Goal: Information Seeking & Learning: Compare options

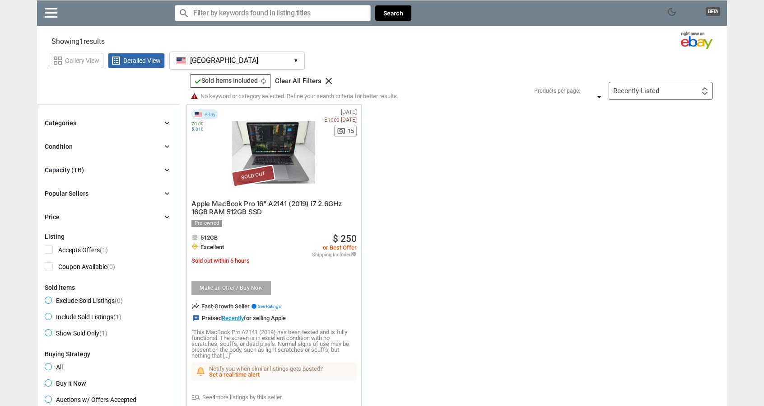
drag, startPoint x: 552, startPoint y: 61, endPoint x: 342, endPoint y: 75, distance: 210.9
click at [342, 75] on div "check Sold Items Included check Sold Items Included autorenew Clear All Filters…" at bounding box center [358, 87] width 341 height 26
click at [49, 9] on link at bounding box center [51, 12] width 13 height 9
click at [326, 29] on div "Close menu" at bounding box center [385, 203] width 771 height 406
click at [86, 121] on div "Categories chevron_right" at bounding box center [108, 122] width 127 height 11
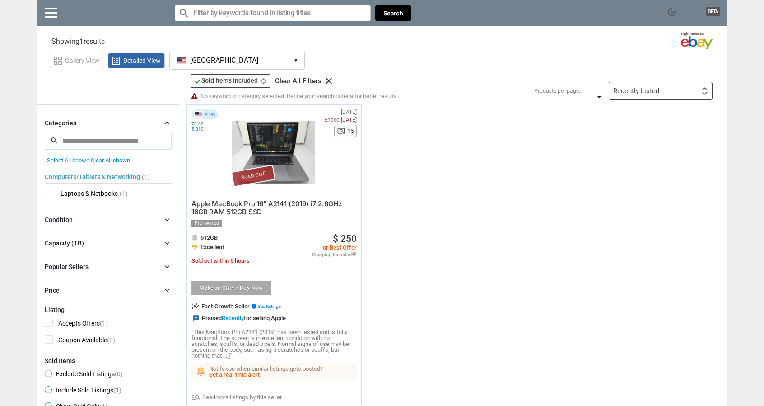
click at [86, 122] on div "Categories chevron_right" at bounding box center [108, 122] width 127 height 11
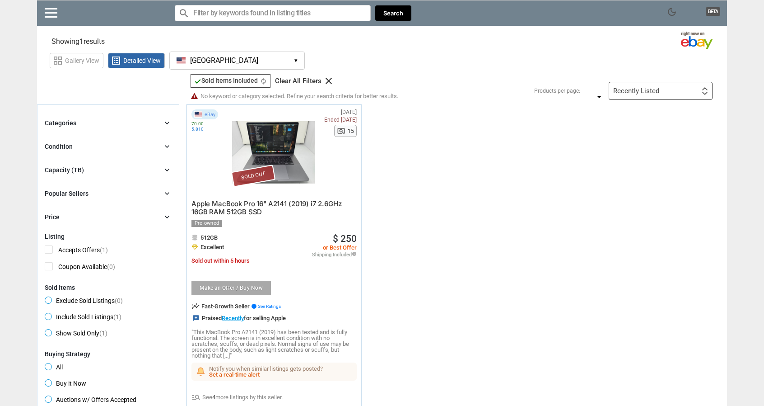
click at [65, 149] on div "Condition" at bounding box center [59, 146] width 28 height 9
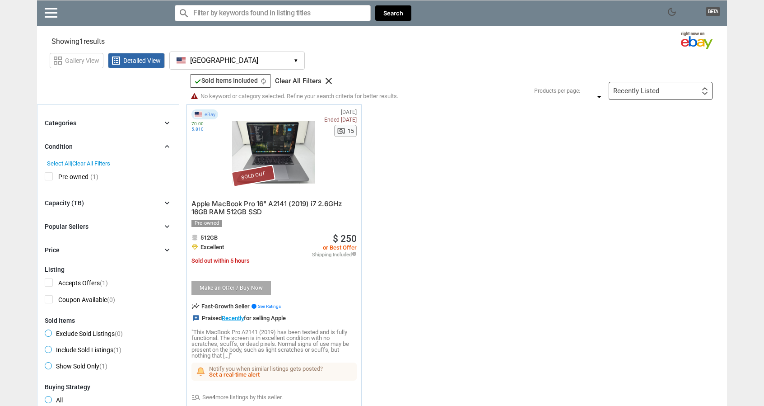
click at [65, 149] on div "Condition" at bounding box center [59, 146] width 28 height 9
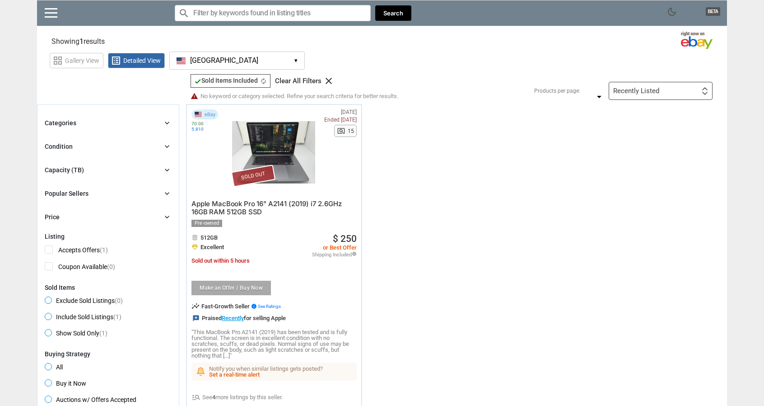
drag, startPoint x: 65, startPoint y: 132, endPoint x: 62, endPoint y: 128, distance: 4.9
click at [65, 132] on div "Categories chevron_right search close Select All shown | Clear All shown Comput…" at bounding box center [108, 169] width 127 height 105
click at [57, 131] on div "Categories chevron_right search close Select All shown | Clear All shown Comput…" at bounding box center [108, 169] width 127 height 105
click at [69, 132] on div "Categories chevron_right search close Select All shown | Clear All shown Comput…" at bounding box center [108, 169] width 127 height 105
click at [70, 125] on div "Categories" at bounding box center [61, 122] width 32 height 9
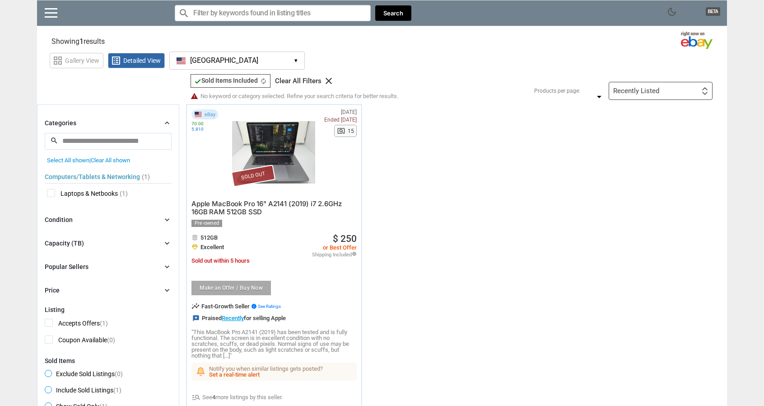
click at [62, 219] on div "Condition" at bounding box center [59, 219] width 28 height 9
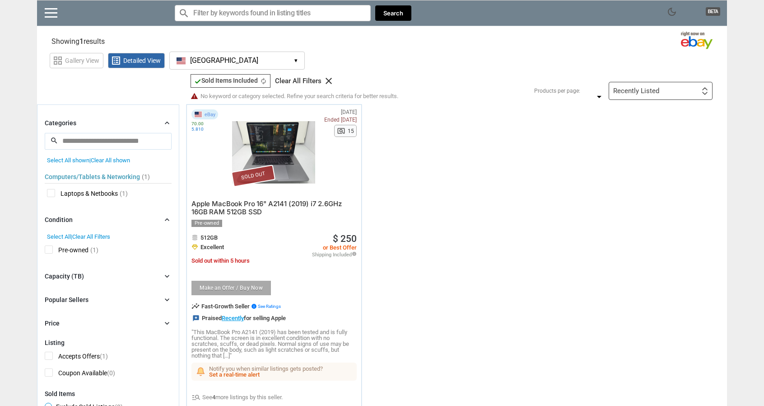
click at [62, 219] on div "Condition" at bounding box center [59, 219] width 28 height 9
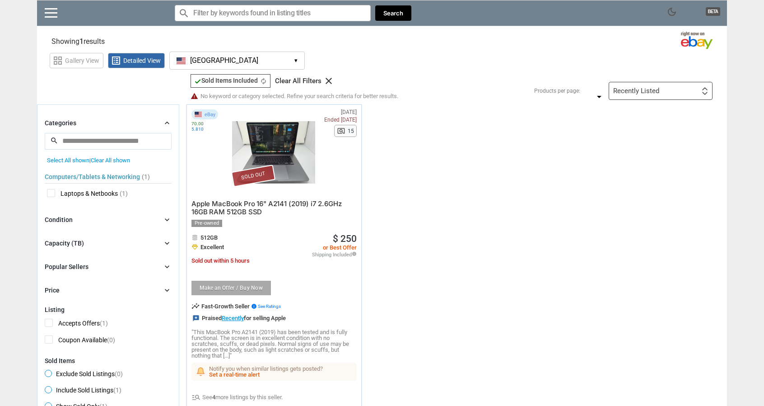
click at [332, 81] on icon "clear" at bounding box center [328, 80] width 11 height 11
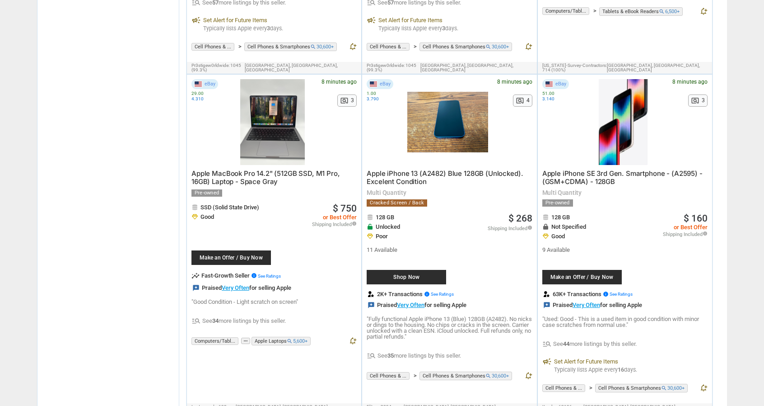
scroll to position [1039, 0]
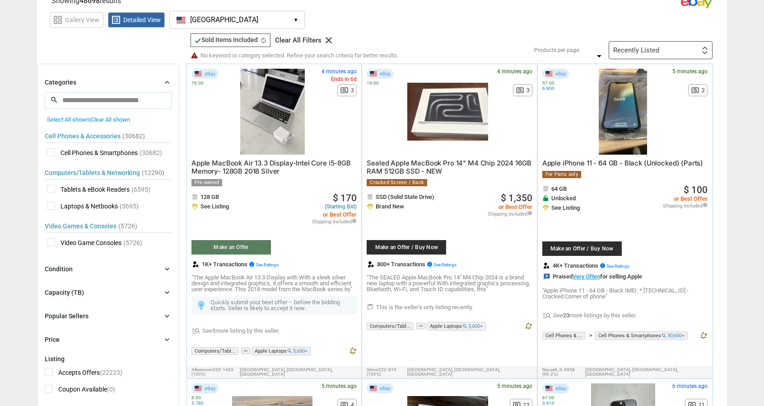
drag, startPoint x: 158, startPoint y: 85, endPoint x: 145, endPoint y: -41, distance: 127.1
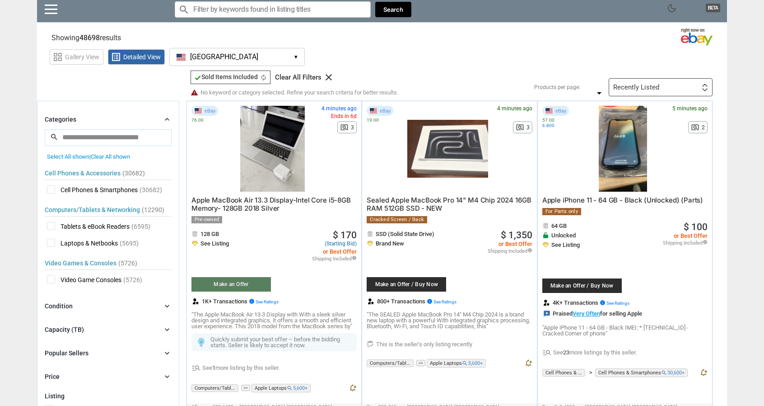
scroll to position [0, 0]
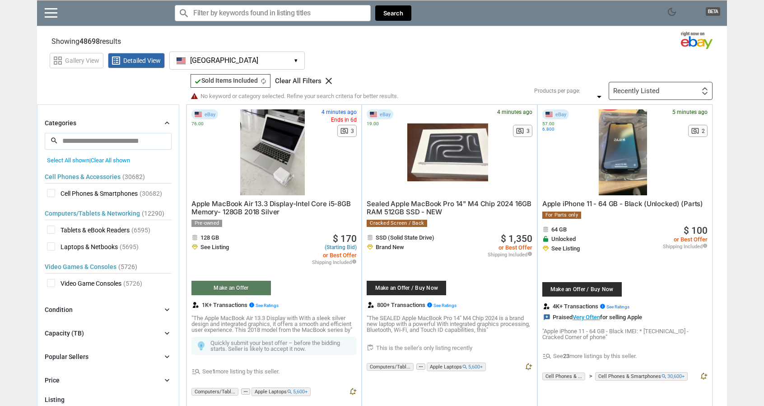
click at [55, 20] on div "dark_mode BETA" at bounding box center [88, 15] width 91 height 20
click at [51, 9] on link at bounding box center [51, 12] width 13 height 9
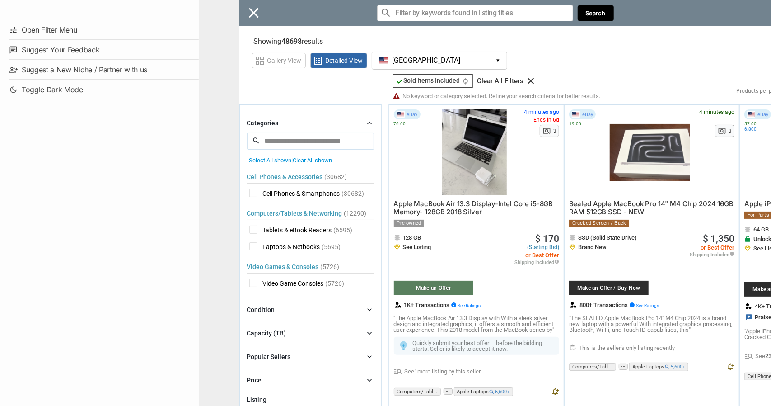
click at [285, 36] on div "Close menu" at bounding box center [584, 203] width 771 height 406
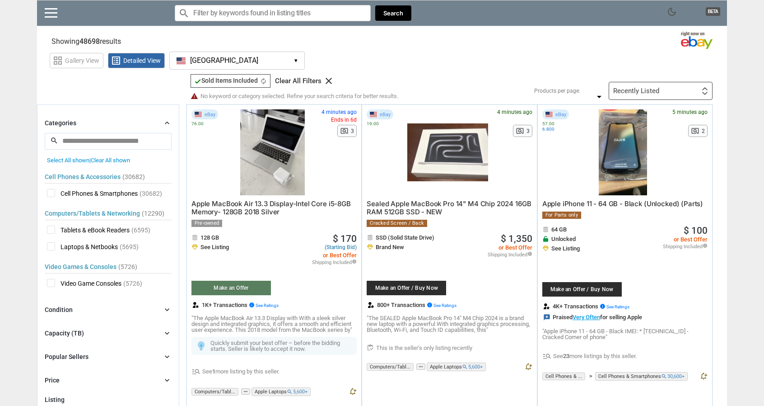
click at [650, 93] on div "Recently Listed" at bounding box center [636, 91] width 46 height 7
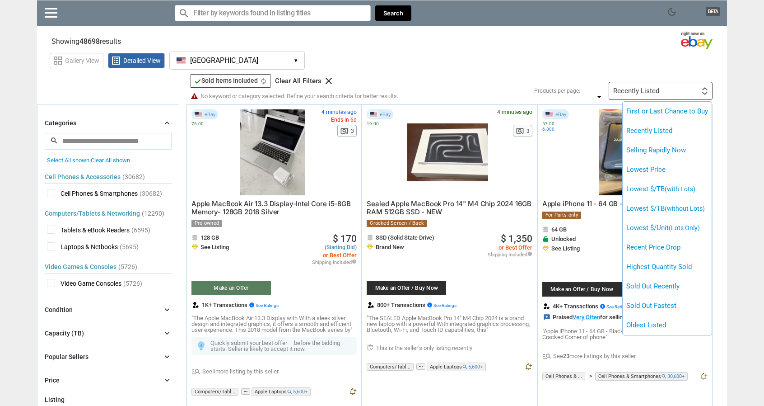
click at [254, 12] on div at bounding box center [382, 203] width 764 height 406
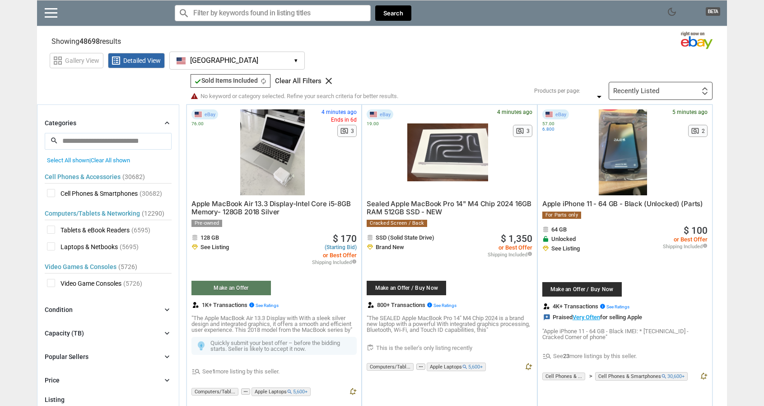
click at [254, 12] on input "Search for models" at bounding box center [273, 13] width 196 height 16
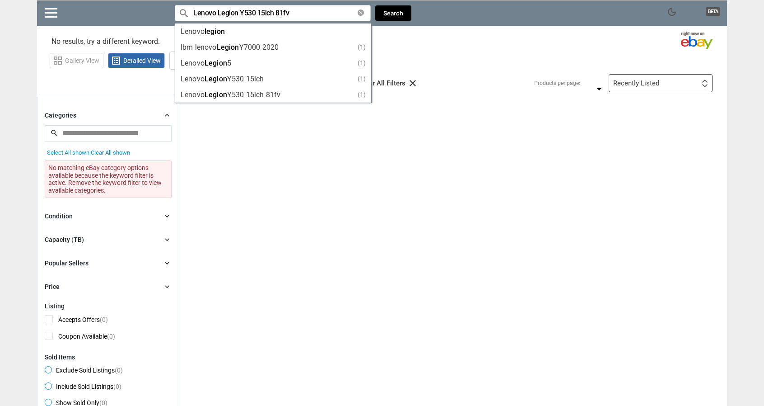
click at [421, 199] on div "check Sold Items Included check Sold Items Included autorenew search ...Y530 15…" at bounding box center [453, 342] width 548 height 490
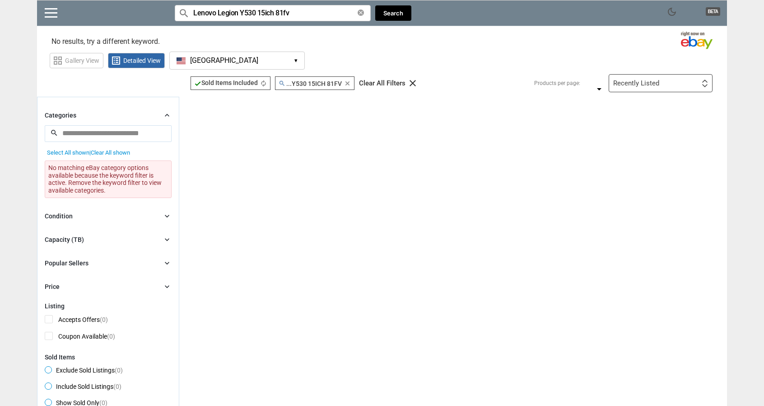
drag, startPoint x: 291, startPoint y: 14, endPoint x: 240, endPoint y: 13, distance: 51.0
click at [240, 13] on input "Lenovo Legion Y530 15ich 81fv" at bounding box center [273, 13] width 196 height 16
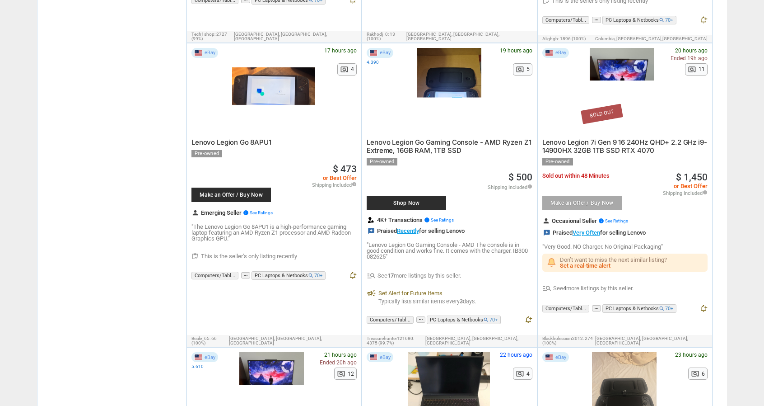
scroll to position [1264, 0]
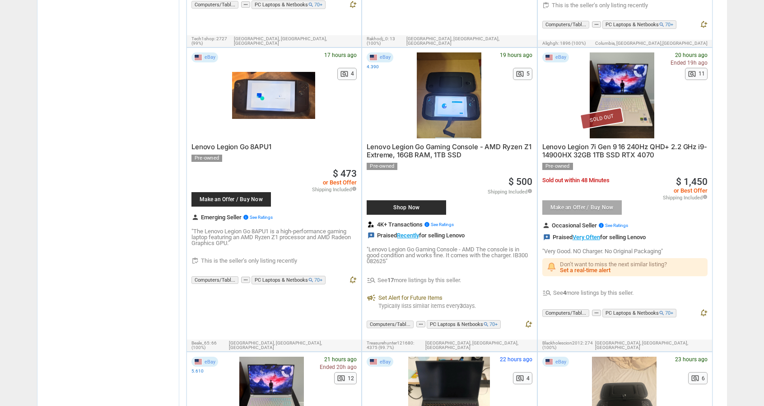
type input "Lenovo Legion"
drag, startPoint x: 274, startPoint y: 224, endPoint x: 304, endPoint y: 223, distance: 30.3
click at [303, 228] on p ""The Lenovo Legion Go 8APU1 is a high-performance gaming laptop featuring an AM…" at bounding box center [273, 237] width 165 height 18
click at [304, 228] on p ""The Lenovo Legion Go 8APU1 is a high-performance gaming laptop featuring an AM…" at bounding box center [273, 237] width 165 height 18
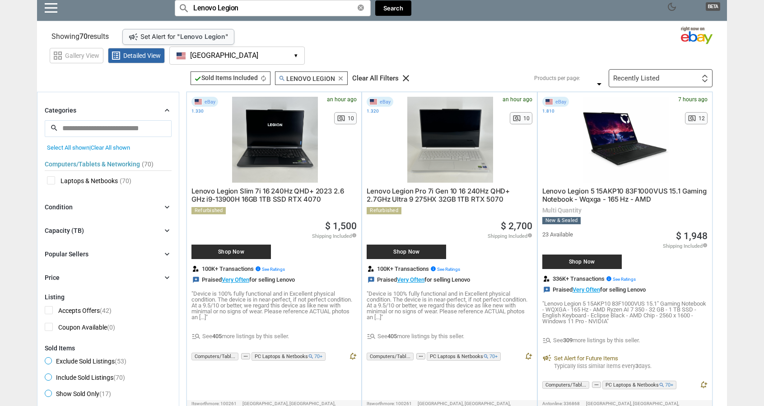
scroll to position [0, 0]
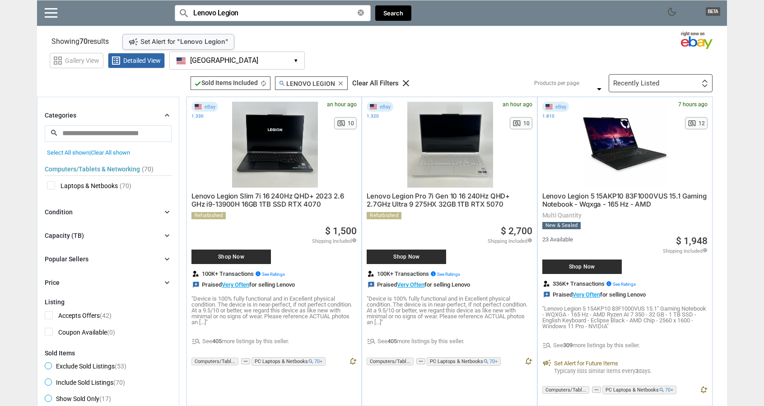
click at [652, 80] on div "Recently Listed" at bounding box center [636, 83] width 46 height 7
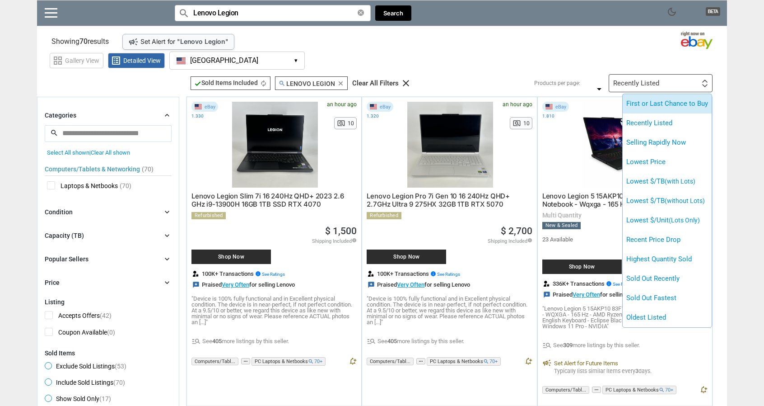
drag, startPoint x: 667, startPoint y: 149, endPoint x: 665, endPoint y: 101, distance: 47.9
click at [665, 101] on ul "First or Last Chance to Buy Recently Listed Selling Rapidly Now Lowest Price Lo…" at bounding box center [667, 210] width 89 height 233
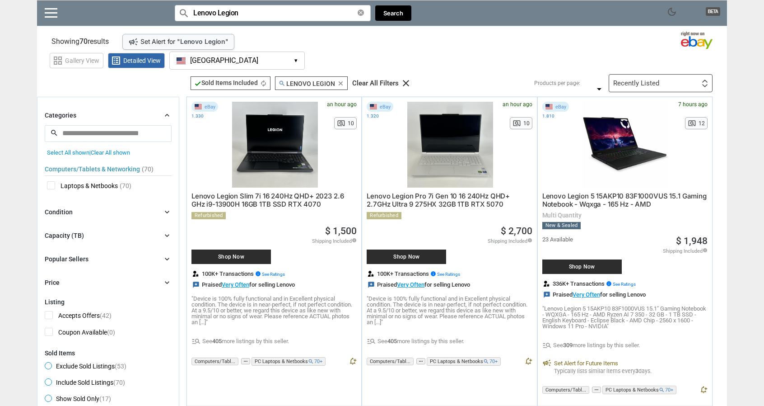
click at [663, 81] on div "Recently Listed First or Last Chance to Buy Recently Listed Selling Rapidly Now…" at bounding box center [661, 83] width 104 height 18
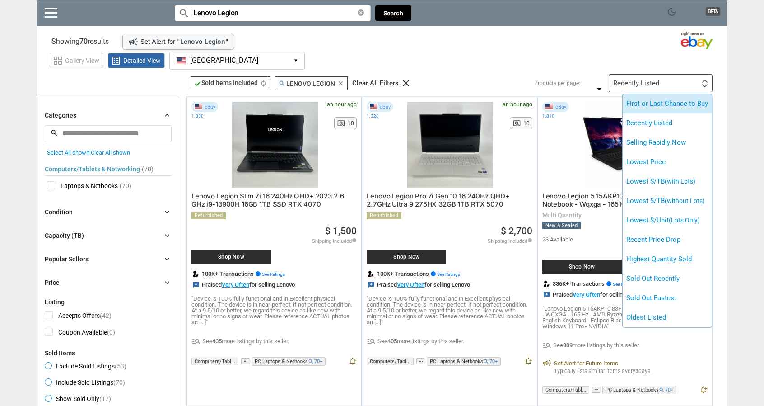
click at [664, 100] on li "First or Last Chance to Buy" at bounding box center [667, 103] width 89 height 19
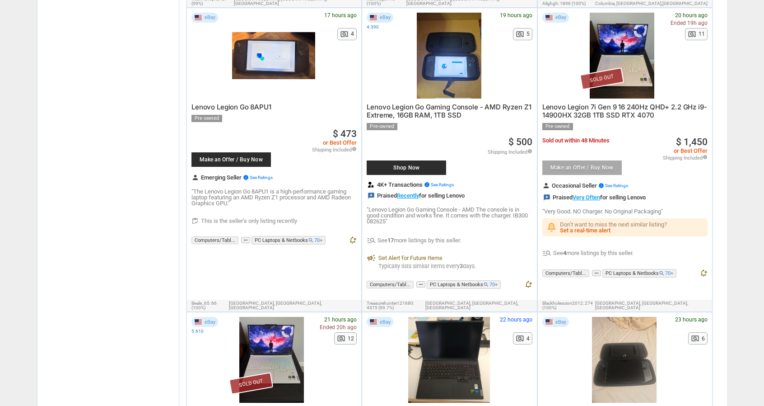
scroll to position [1310, 0]
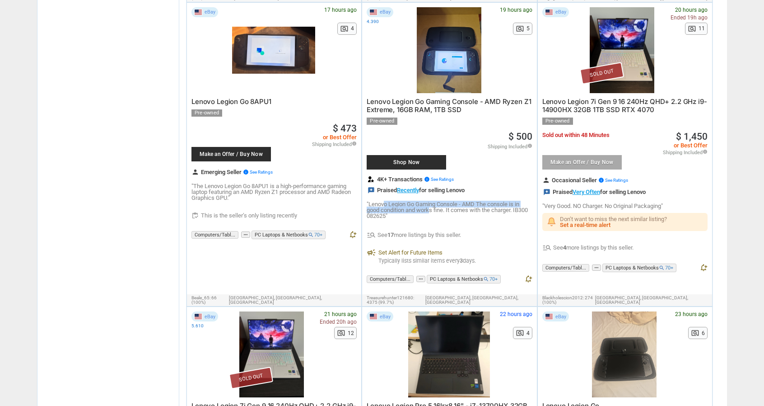
drag, startPoint x: 385, startPoint y: 195, endPoint x: 432, endPoint y: 200, distance: 47.3
click at [431, 201] on p ""Lenovo Legion Go Gaming Console - AMD The console is in good condition and wor…" at bounding box center [449, 210] width 165 height 18
click at [432, 201] on p ""Lenovo Legion Go Gaming Console - AMD The console is in good condition and wor…" at bounding box center [449, 210] width 165 height 18
drag, startPoint x: 377, startPoint y: 196, endPoint x: 407, endPoint y: 196, distance: 30.7
click at [398, 201] on p ""Lenovo Legion Go Gaming Console - AMD The console is in good condition and wor…" at bounding box center [449, 210] width 165 height 18
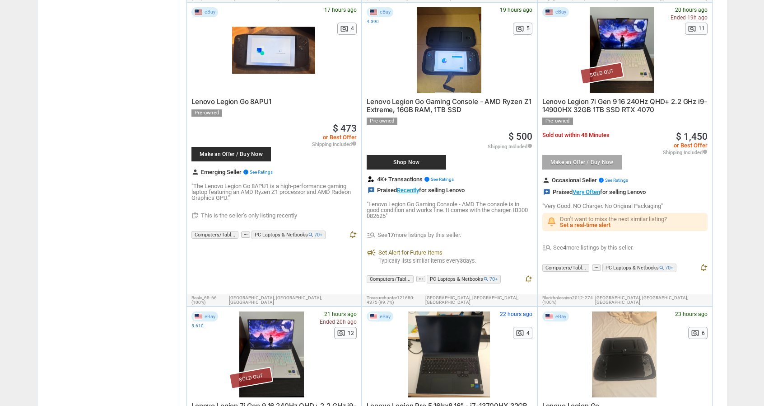
click at [407, 201] on p ""Lenovo Legion Go Gaming Console - AMD The console is in good condition and wor…" at bounding box center [449, 210] width 165 height 18
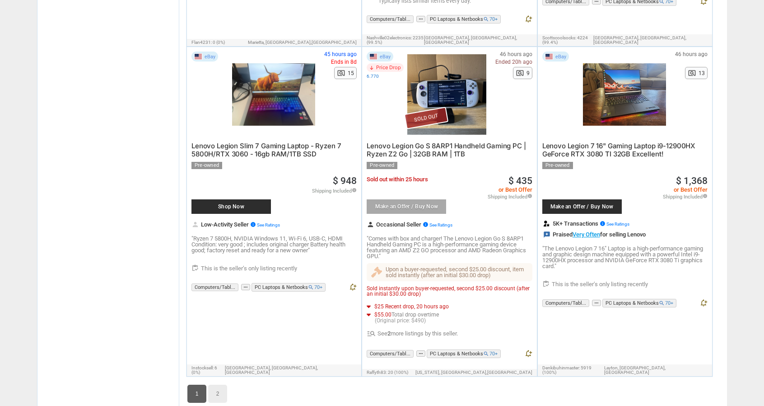
scroll to position [4516, 0]
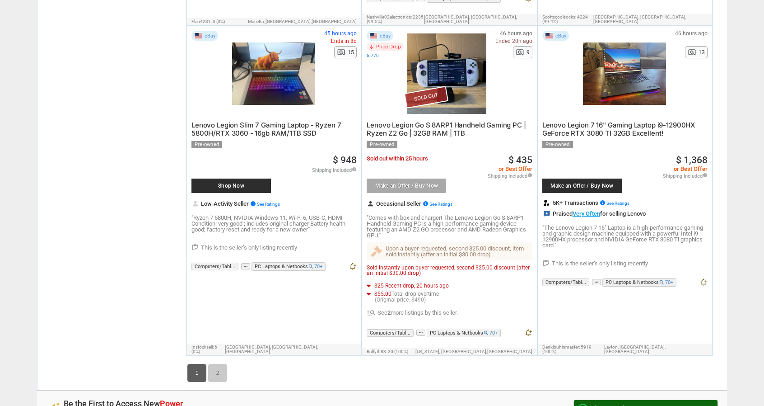
click at [219, 364] on link "2" at bounding box center [217, 373] width 19 height 18
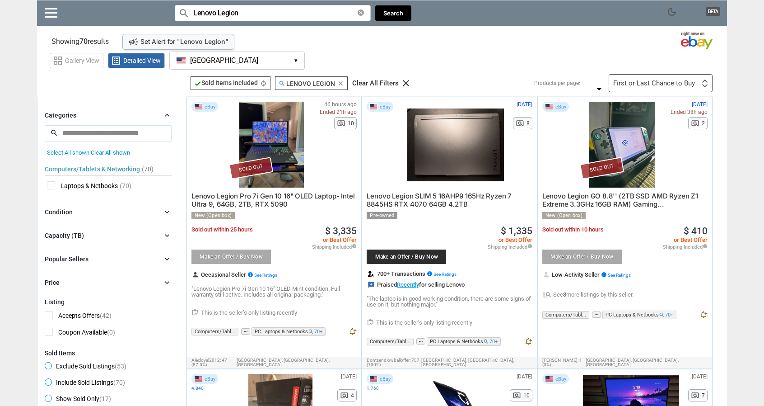
click at [666, 84] on div "First or Last Chance to Buy" at bounding box center [654, 83] width 82 height 7
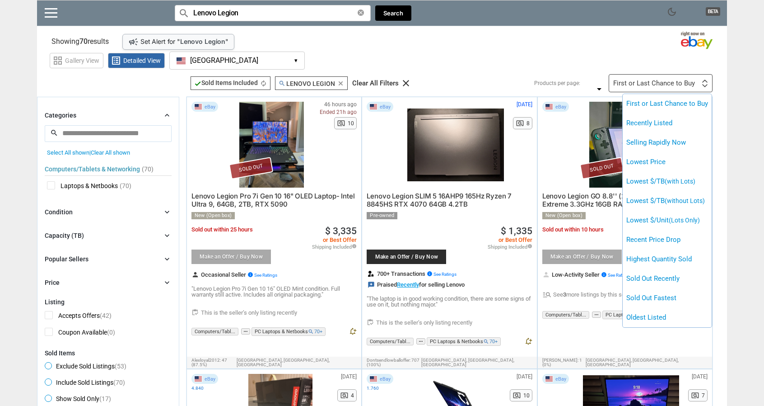
click at [576, 51] on div at bounding box center [382, 203] width 764 height 406
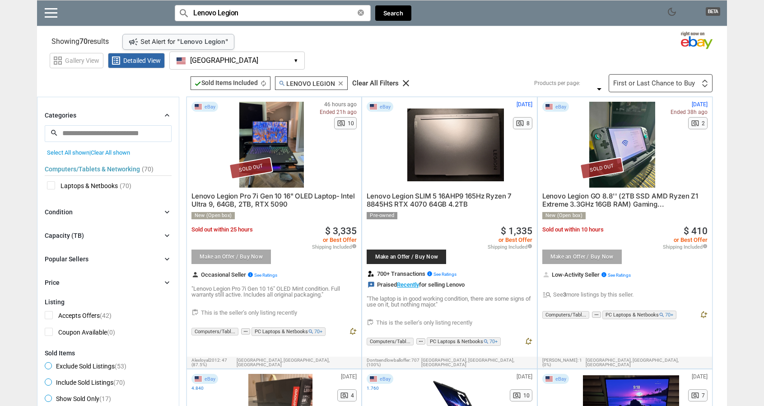
click at [669, 83] on div "First or Last Chance to Buy" at bounding box center [654, 83] width 82 height 7
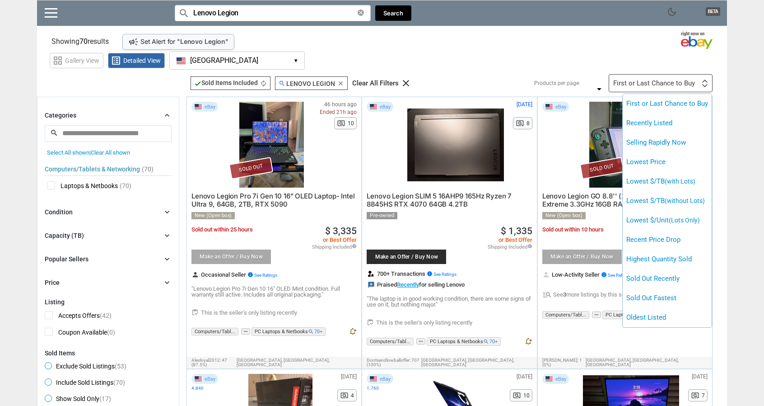
click at [547, 65] on div at bounding box center [382, 203] width 764 height 406
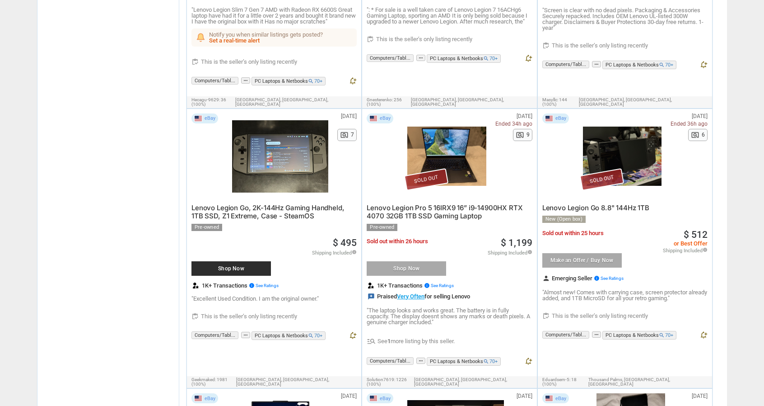
scroll to position [858, 0]
